Goal: Transaction & Acquisition: Purchase product/service

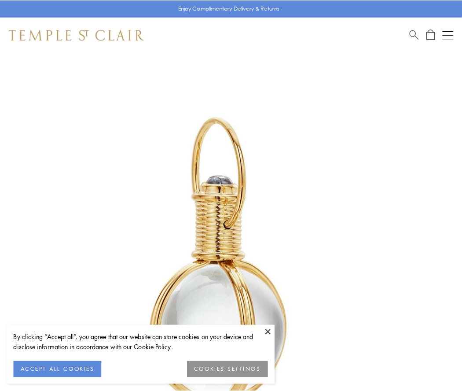
scroll to position [230, 0]
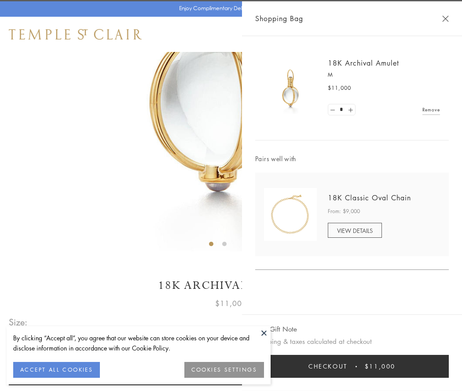
click at [352, 366] on button "Checkout $11,000" at bounding box center [352, 366] width 194 height 23
